Goal: Information Seeking & Learning: Learn about a topic

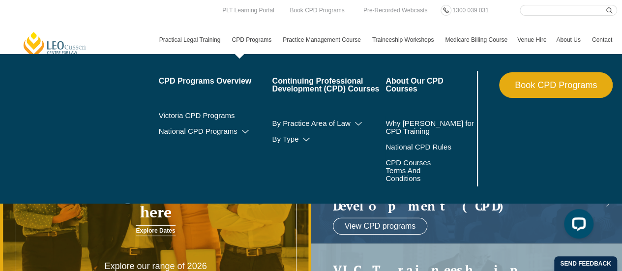
click at [241, 39] on link "CPD Programs" at bounding box center [252, 40] width 51 height 29
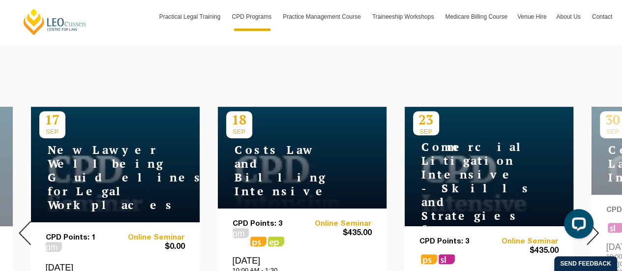
scroll to position [393, 0]
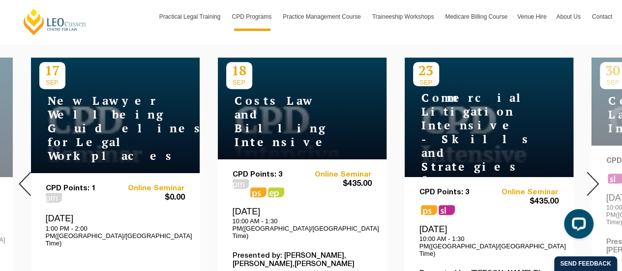
click at [592, 173] on img at bounding box center [593, 184] width 12 height 24
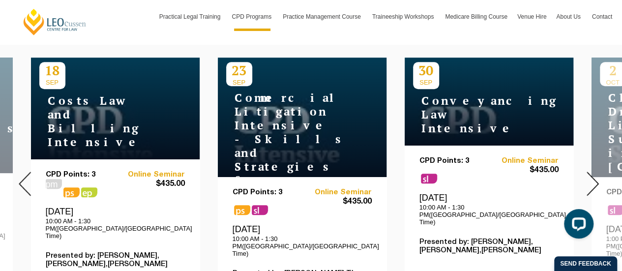
click at [592, 173] on img at bounding box center [593, 184] width 12 height 24
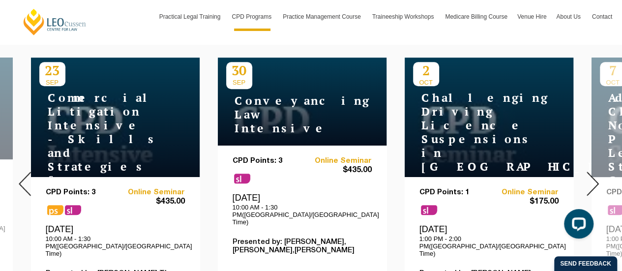
click at [592, 173] on img at bounding box center [593, 184] width 12 height 24
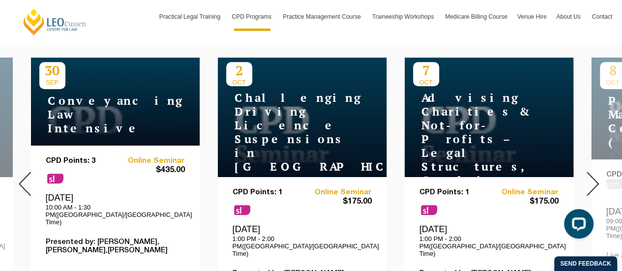
click at [592, 173] on img at bounding box center [593, 184] width 12 height 24
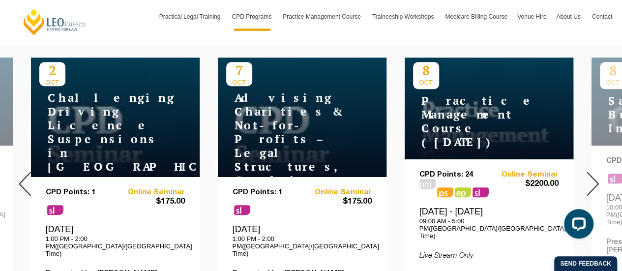
click at [592, 173] on img at bounding box center [593, 184] width 12 height 24
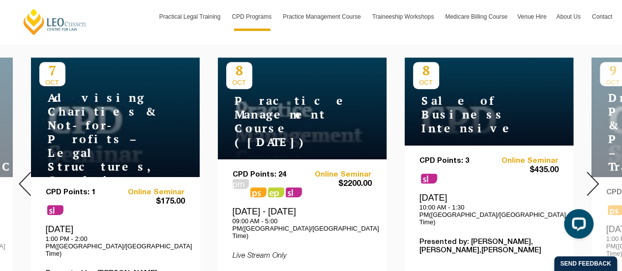
click at [592, 173] on img at bounding box center [593, 184] width 12 height 24
